Goal: Task Accomplishment & Management: Manage account settings

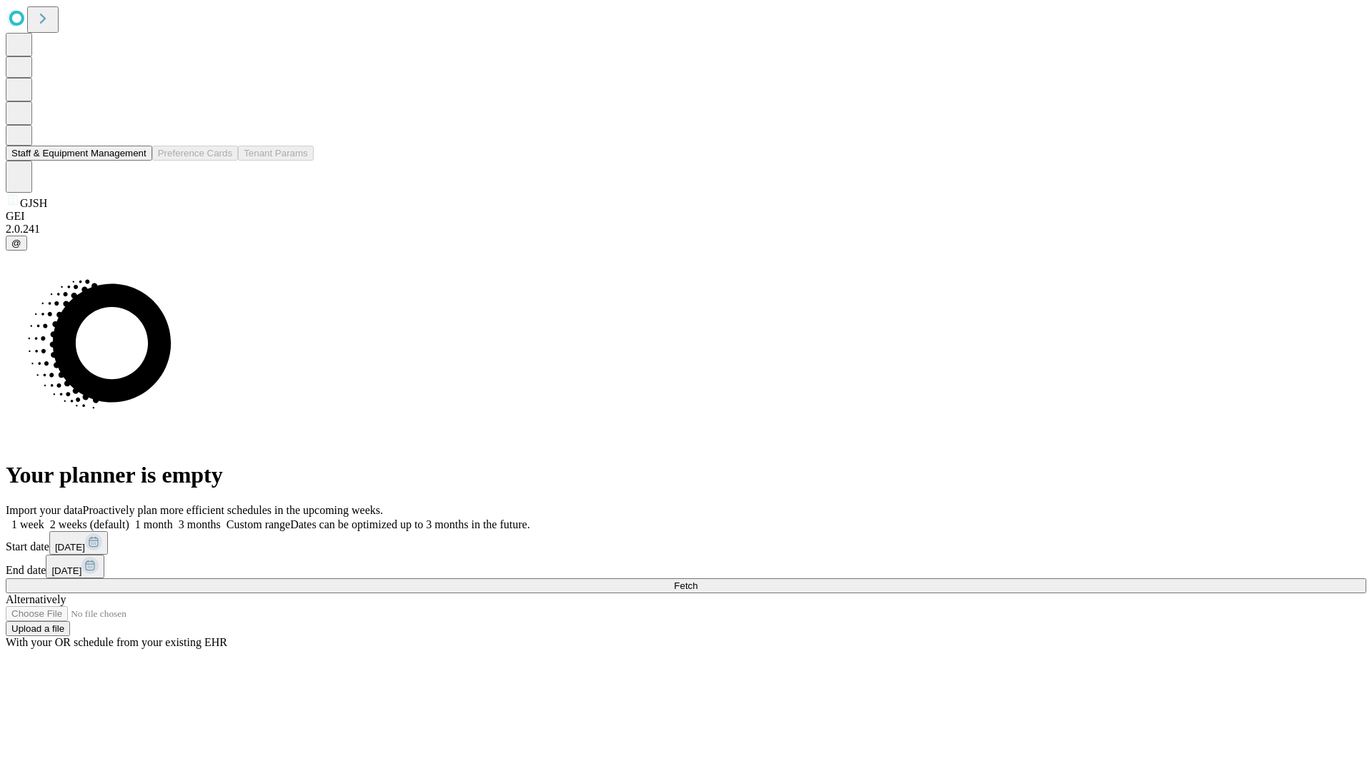
click at [136, 161] on button "Staff & Equipment Management" at bounding box center [79, 153] width 146 height 15
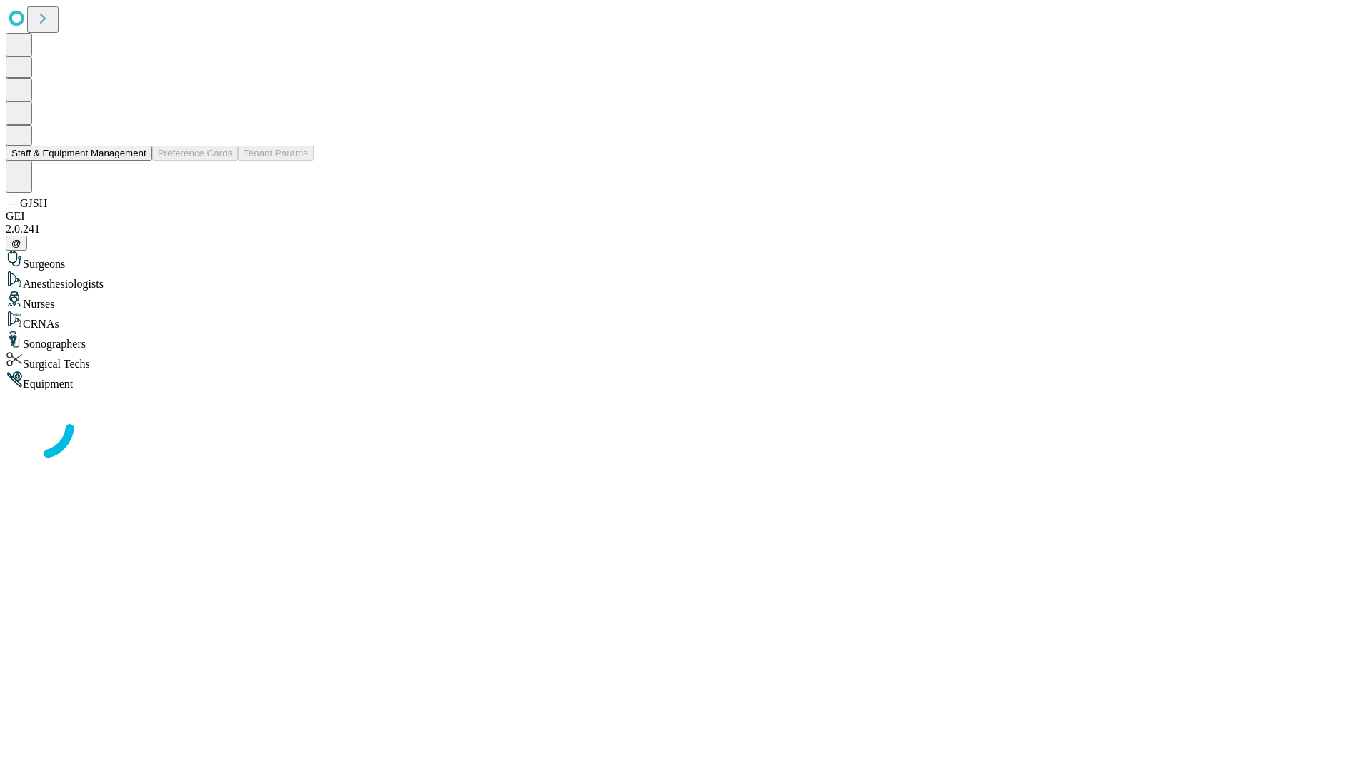
click at [136, 161] on button "Staff & Equipment Management" at bounding box center [79, 153] width 146 height 15
